Goal: Information Seeking & Learning: Check status

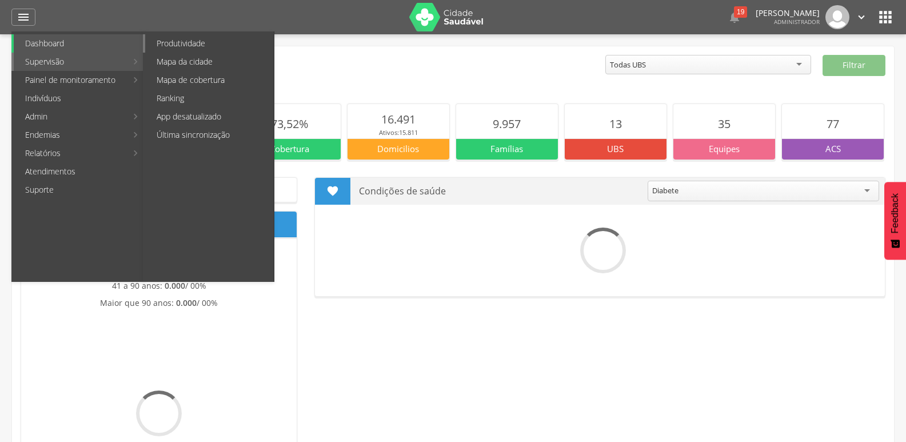
click at [200, 44] on link "Produtividade" at bounding box center [209, 43] width 129 height 18
type input "**********"
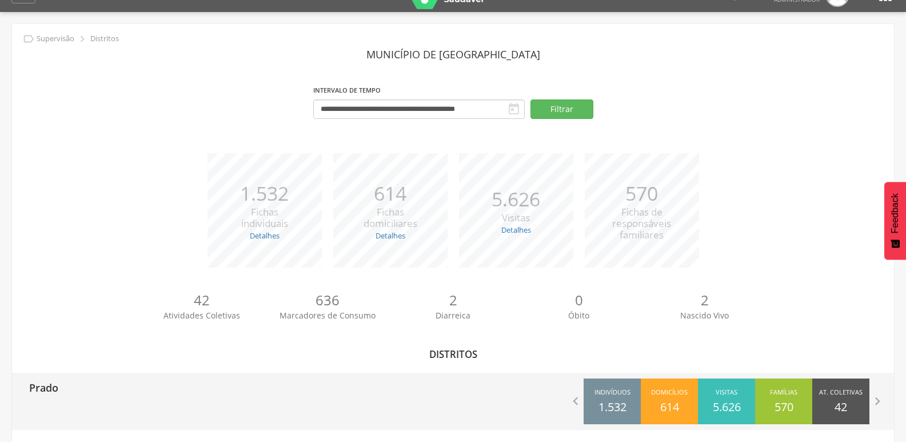
scroll to position [34, 0]
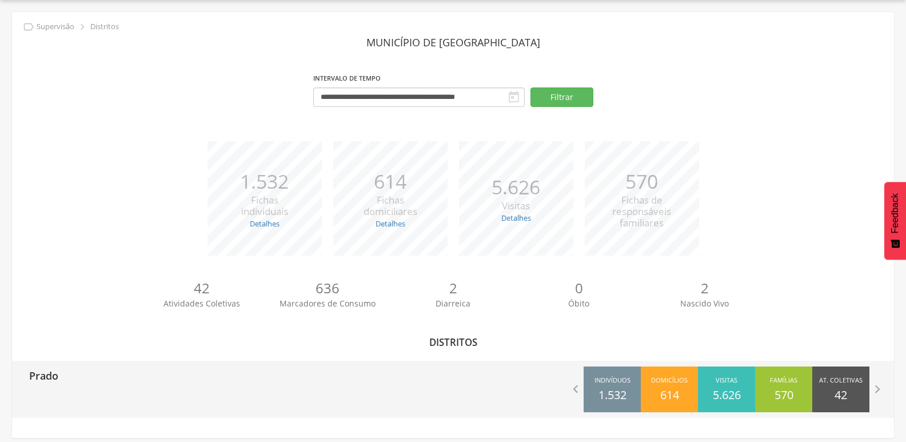
click at [158, 378] on div "Prado" at bounding box center [232, 375] width 441 height 29
type input "**********"
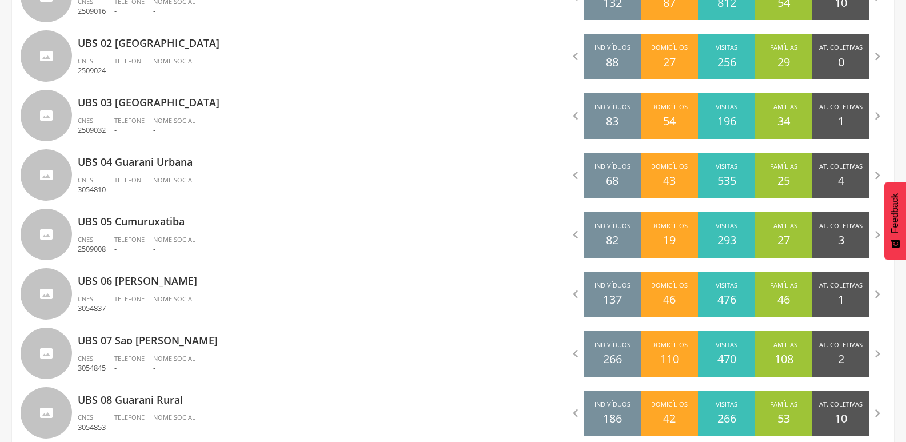
scroll to position [434, 0]
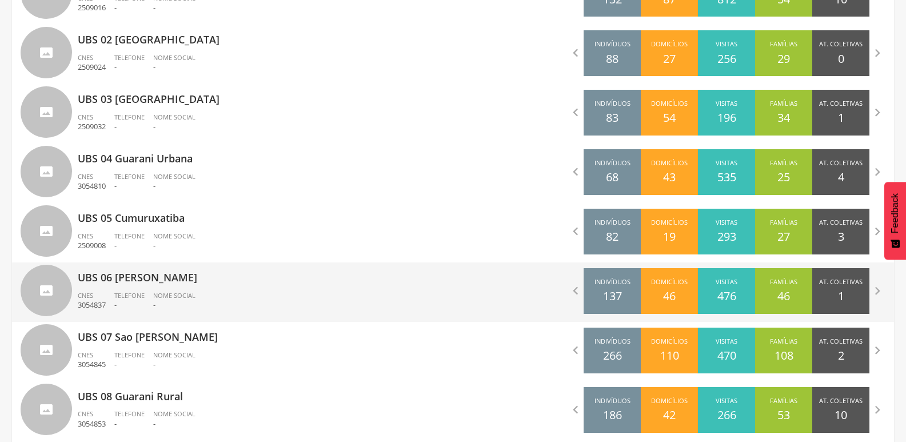
click at [150, 285] on div "UBS 06 [PERSON_NAME] CNES 3054837 Telefone - Nome Social -" at bounding box center [261, 291] width 367 height 59
type input "**********"
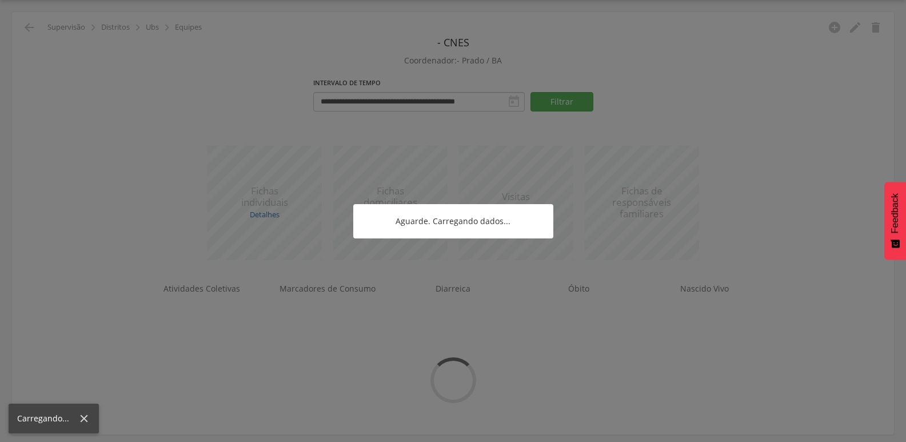
scroll to position [97, 0]
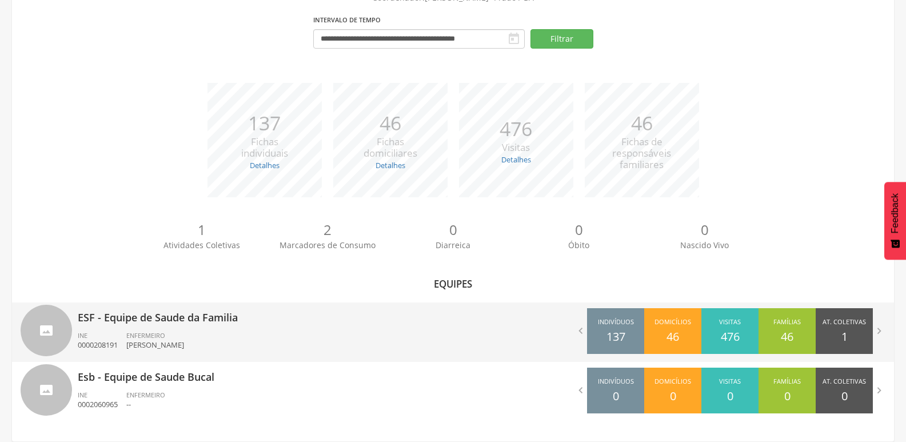
click at [241, 333] on ul "INE 0000208191 ENFERMEIRO [PERSON_NAME]" at bounding box center [261, 343] width 367 height 25
type input "**********"
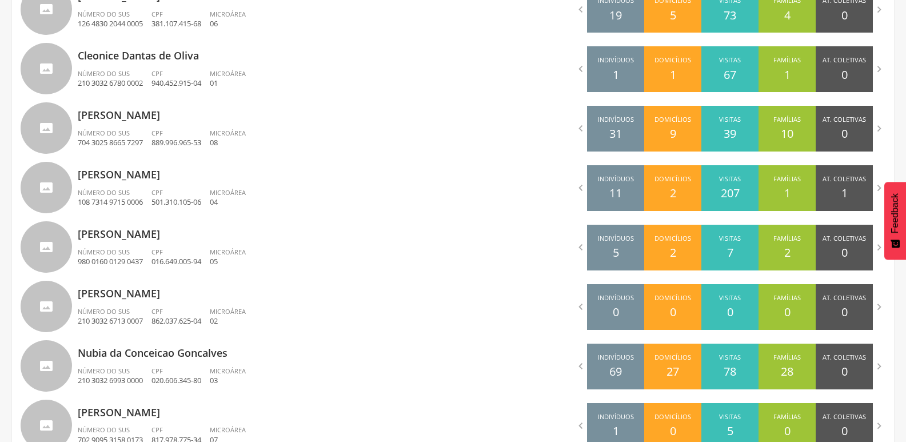
scroll to position [377, 0]
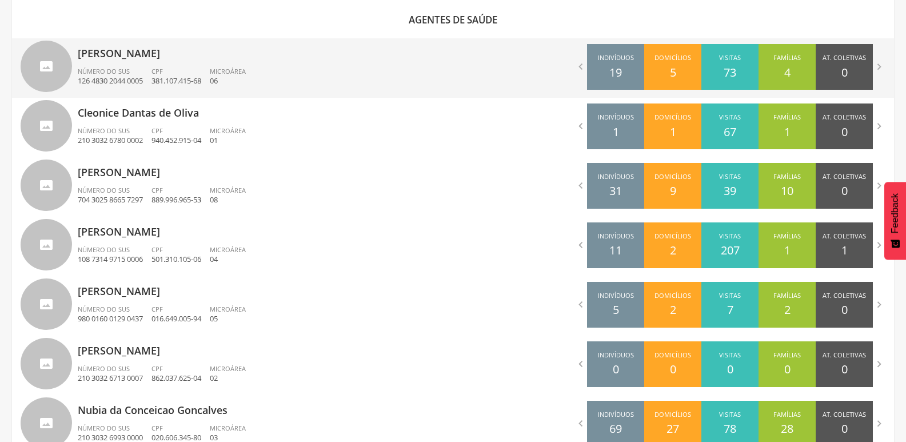
click at [149, 64] on div "[PERSON_NAME] Número do SUS 126 4830 2044 0005 CPF 381.107.415-68 Microárea 06" at bounding box center [261, 67] width 367 height 59
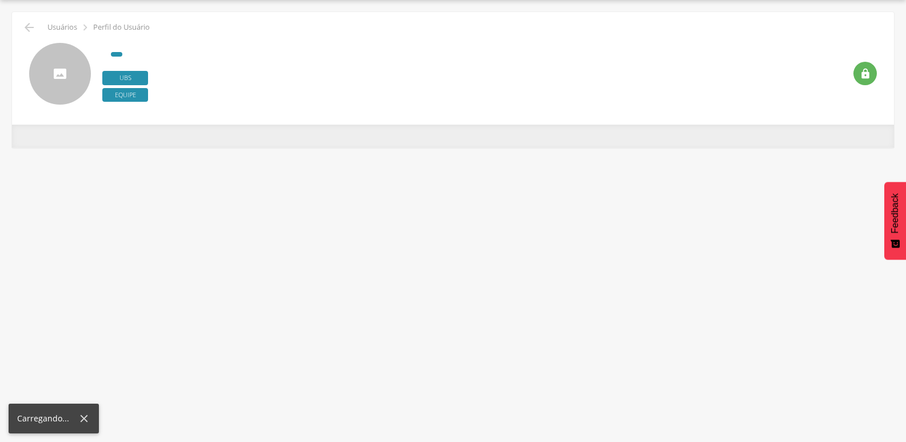
scroll to position [34, 0]
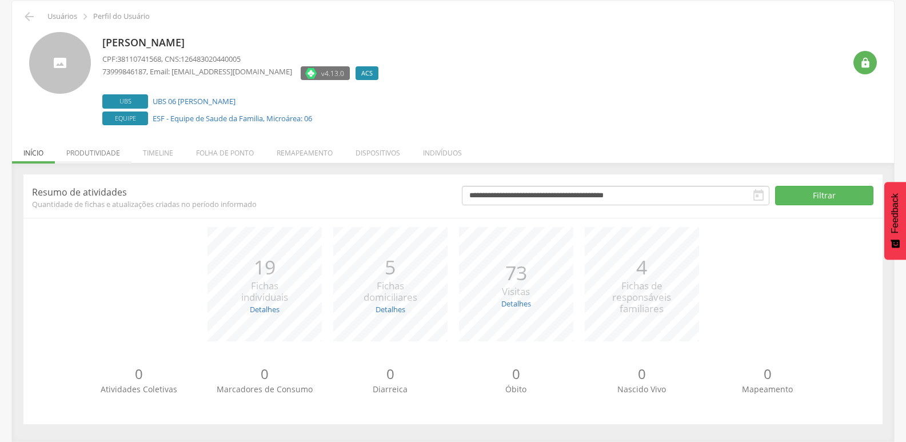
click at [102, 150] on li "Produtividade" at bounding box center [93, 150] width 77 height 27
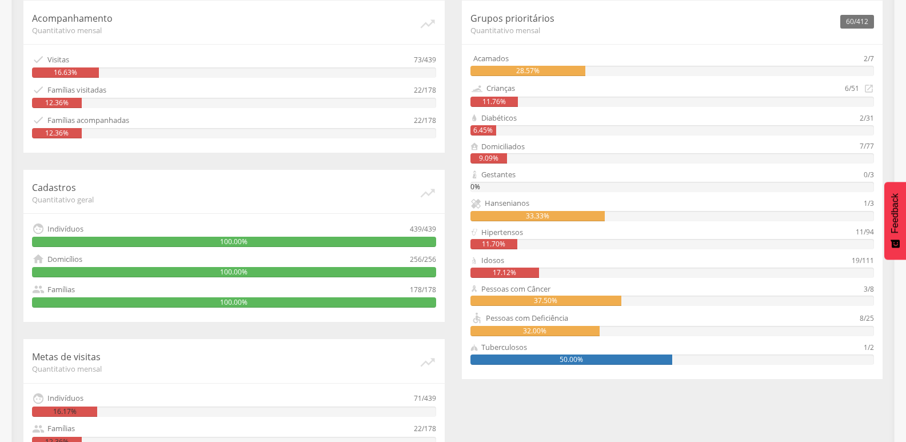
scroll to position [190, 0]
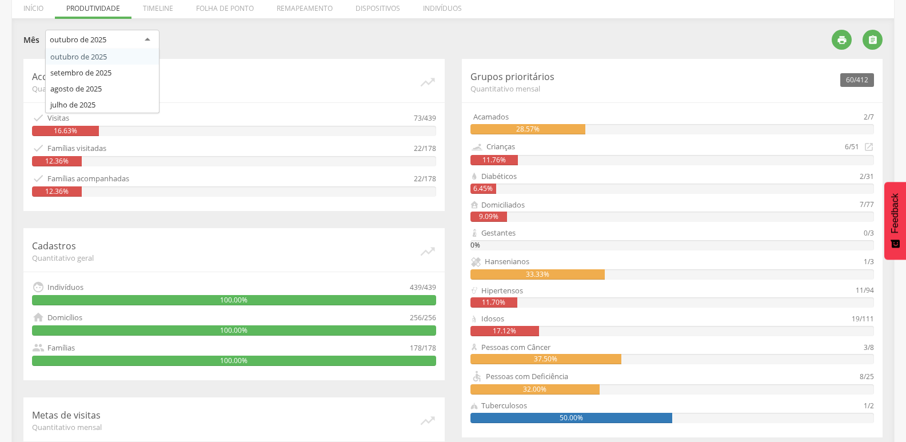
click at [142, 39] on div "outubro de 2025" at bounding box center [102, 40] width 114 height 21
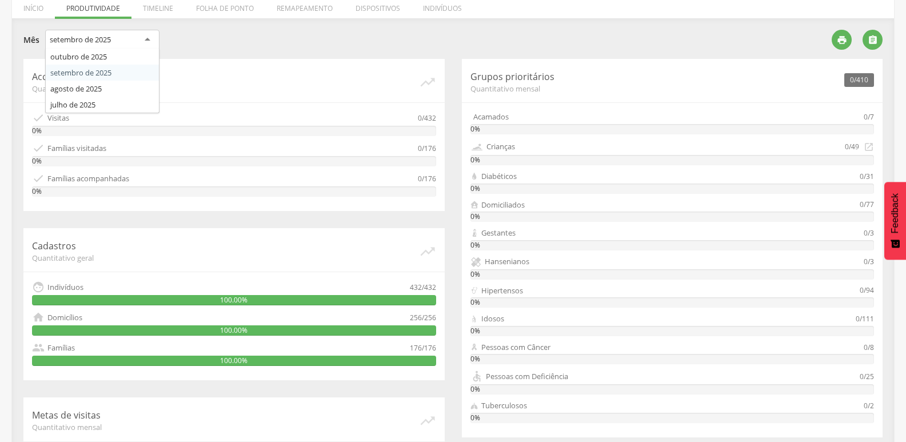
click at [129, 47] on div "setembro de 2025" at bounding box center [102, 40] width 114 height 21
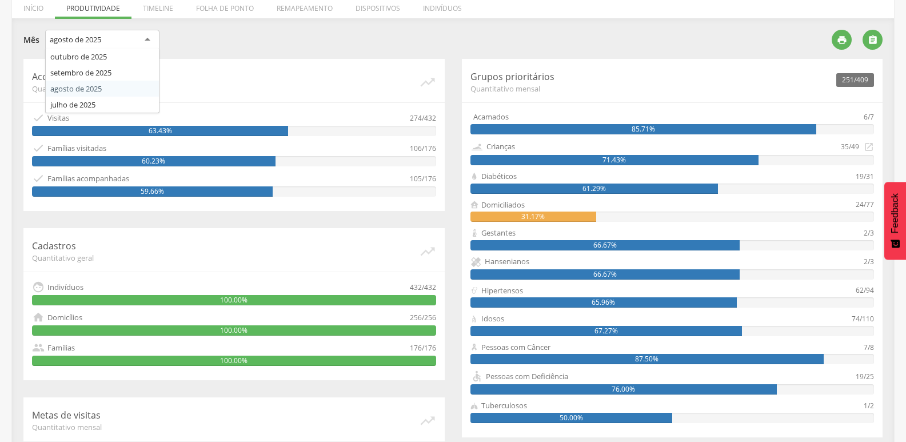
click at [146, 42] on div "agosto de 2025" at bounding box center [102, 40] width 114 height 21
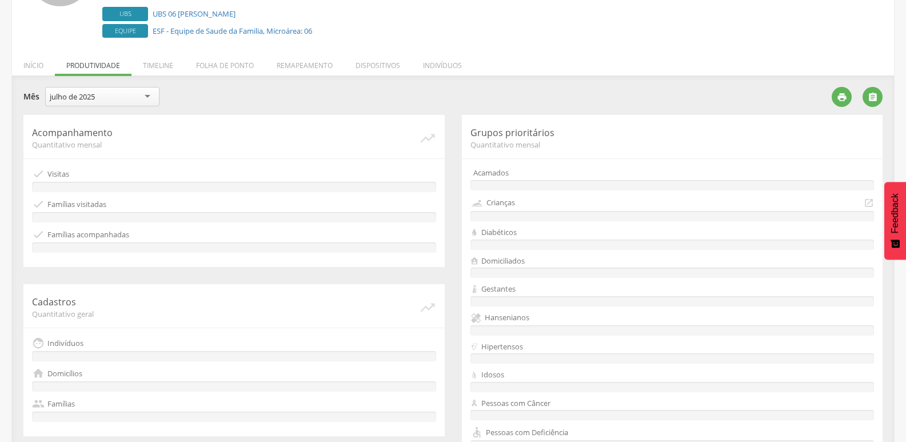
scroll to position [75, 0]
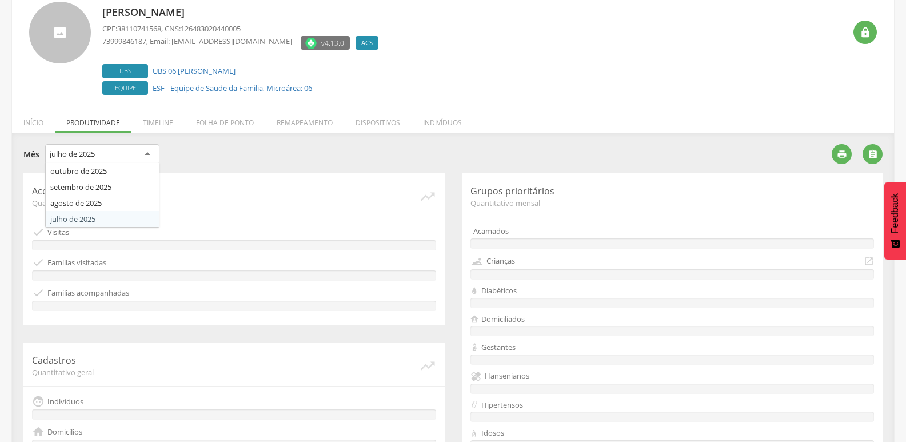
click at [118, 153] on div "julho de 2025" at bounding box center [102, 154] width 114 height 21
click at [85, 216] on section "**********" at bounding box center [452, 402] width 859 height 516
click at [139, 151] on div "julho de 2025" at bounding box center [102, 154] width 114 height 21
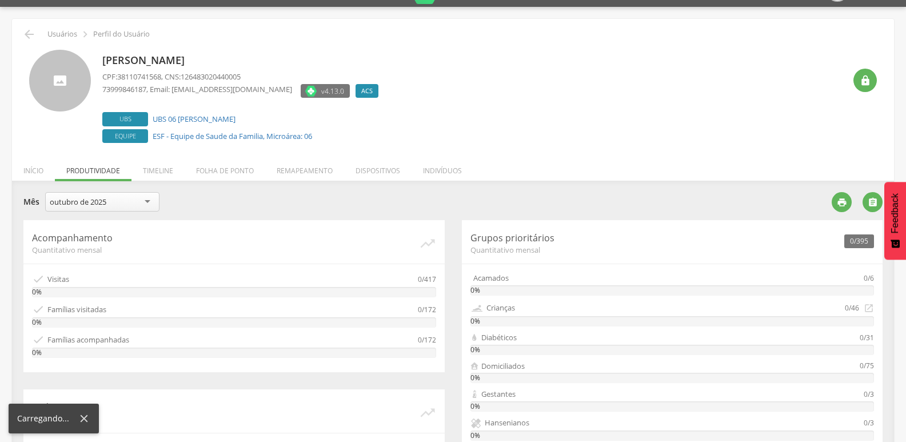
scroll to position [18, 0]
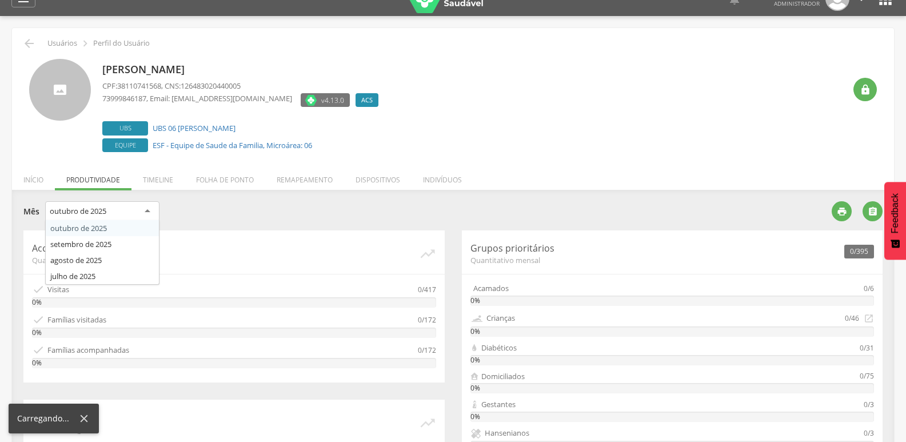
click at [123, 209] on div "outubro de 2025" at bounding box center [102, 211] width 114 height 21
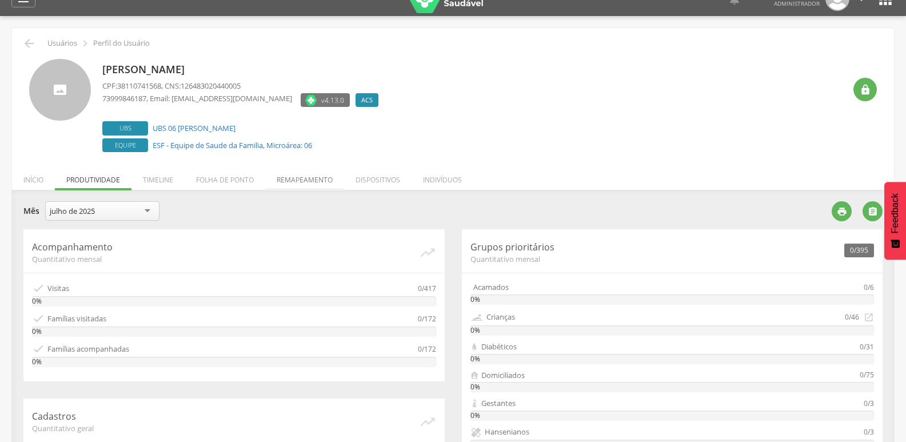
scroll to position [0, 0]
